Goal: Transaction & Acquisition: Purchase product/service

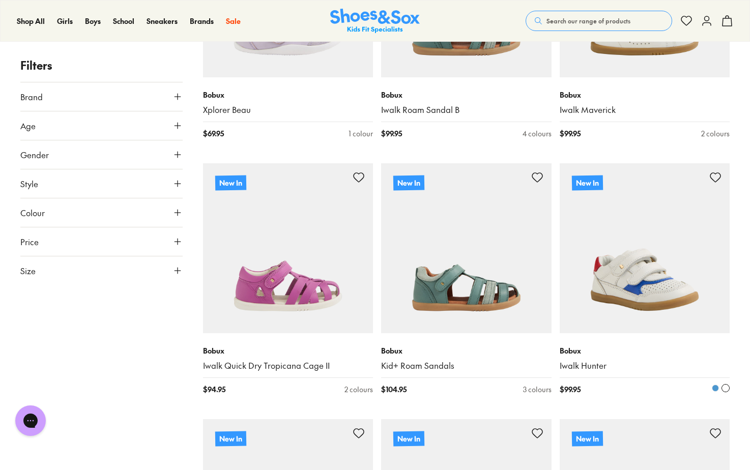
scroll to position [1069, 0]
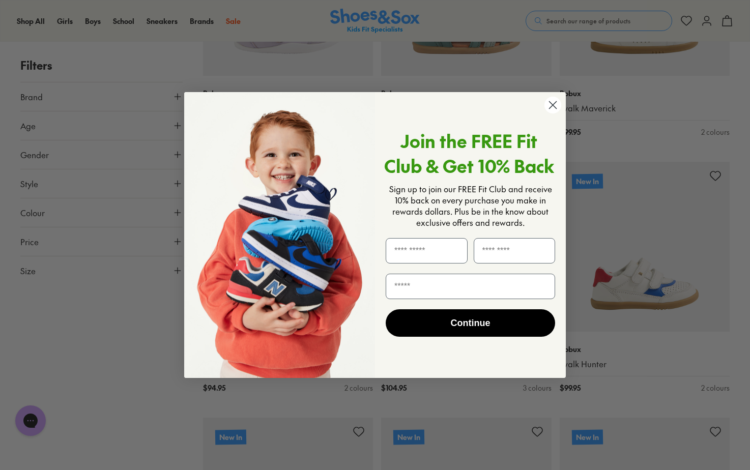
click at [556, 104] on circle "Close dialog" at bounding box center [553, 105] width 17 height 17
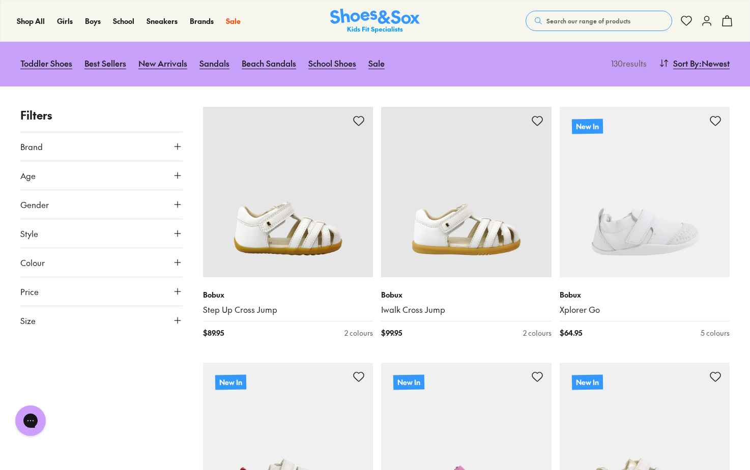
scroll to position [0, 0]
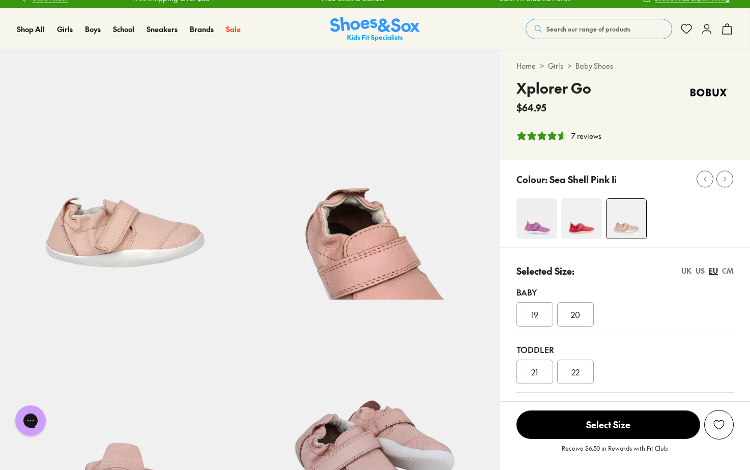
select select "*"
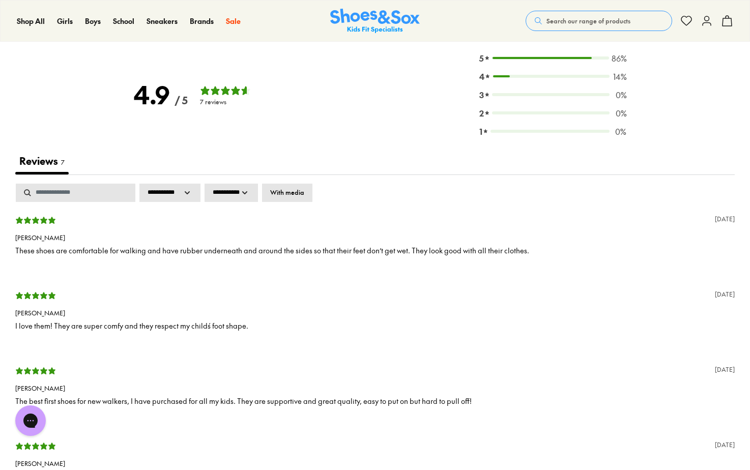
scroll to position [1323, 0]
